Goal: Task Accomplishment & Management: Complete application form

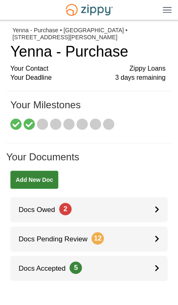
click at [31, 207] on span "Docs Owed 2" at bounding box center [40, 210] width 61 height 8
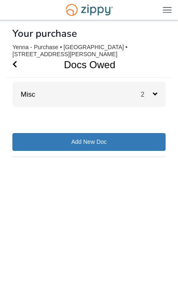
click at [31, 98] on link "Misc" at bounding box center [23, 95] width 23 height 8
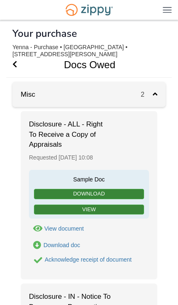
click at [50, 209] on link "View" at bounding box center [89, 210] width 110 height 10
click at [42, 258] on button "Acknowledge receipt of document" at bounding box center [36, 261] width 14 height 10
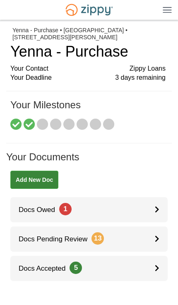
click at [38, 212] on span "Docs Owed 1" at bounding box center [40, 210] width 61 height 8
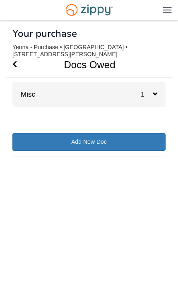
click at [37, 103] on div "Misc 1" at bounding box center [88, 94] width 153 height 25
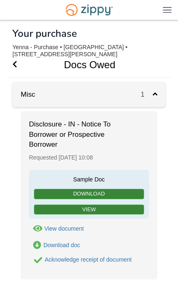
click at [48, 257] on div "Acknowledge receipt of document" at bounding box center [88, 260] width 87 height 7
click at [55, 261] on div "Acknowledge receipt of document" at bounding box center [88, 260] width 87 height 7
click at [63, 260] on div "Acknowledge receipt of document" at bounding box center [88, 260] width 87 height 7
click at [50, 207] on link "View" at bounding box center [89, 210] width 110 height 10
click at [48, 259] on div "Acknowledge receipt of document" at bounding box center [88, 260] width 87 height 7
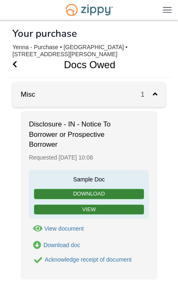
click at [62, 258] on div "Acknowledge receipt of document" at bounding box center [88, 260] width 87 height 7
click at [65, 261] on div "Acknowledge receipt of document" at bounding box center [88, 260] width 87 height 7
click at [44, 226] on div "View document" at bounding box center [63, 228] width 39 height 7
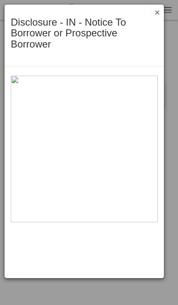
click at [33, 288] on div "Disclosure - IN - Notice To Borrower or Prospective Borrower Save Cancel Previo…" at bounding box center [89, 152] width 178 height 305
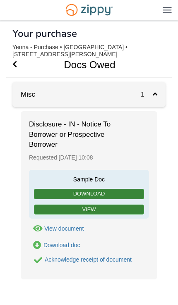
click at [55, 260] on div "Acknowledge receipt of document" at bounding box center [88, 260] width 87 height 7
click at [57, 258] on div "Acknowledge receipt of document" at bounding box center [88, 260] width 87 height 7
click at [94, 258] on div "Acknowledge receipt of document" at bounding box center [88, 260] width 87 height 7
click at [93, 259] on div "Acknowledge receipt of document" at bounding box center [88, 260] width 87 height 7
click at [96, 262] on div "Acknowledge receipt of document" at bounding box center [88, 260] width 87 height 7
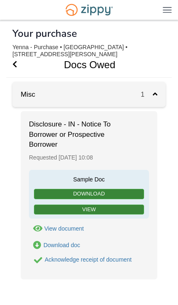
click at [96, 261] on div "Acknowledge receipt of document" at bounding box center [88, 260] width 87 height 7
click at [15, 65] on icon "Go Back" at bounding box center [14, 63] width 5 height 7
